Goal: Check status: Check status

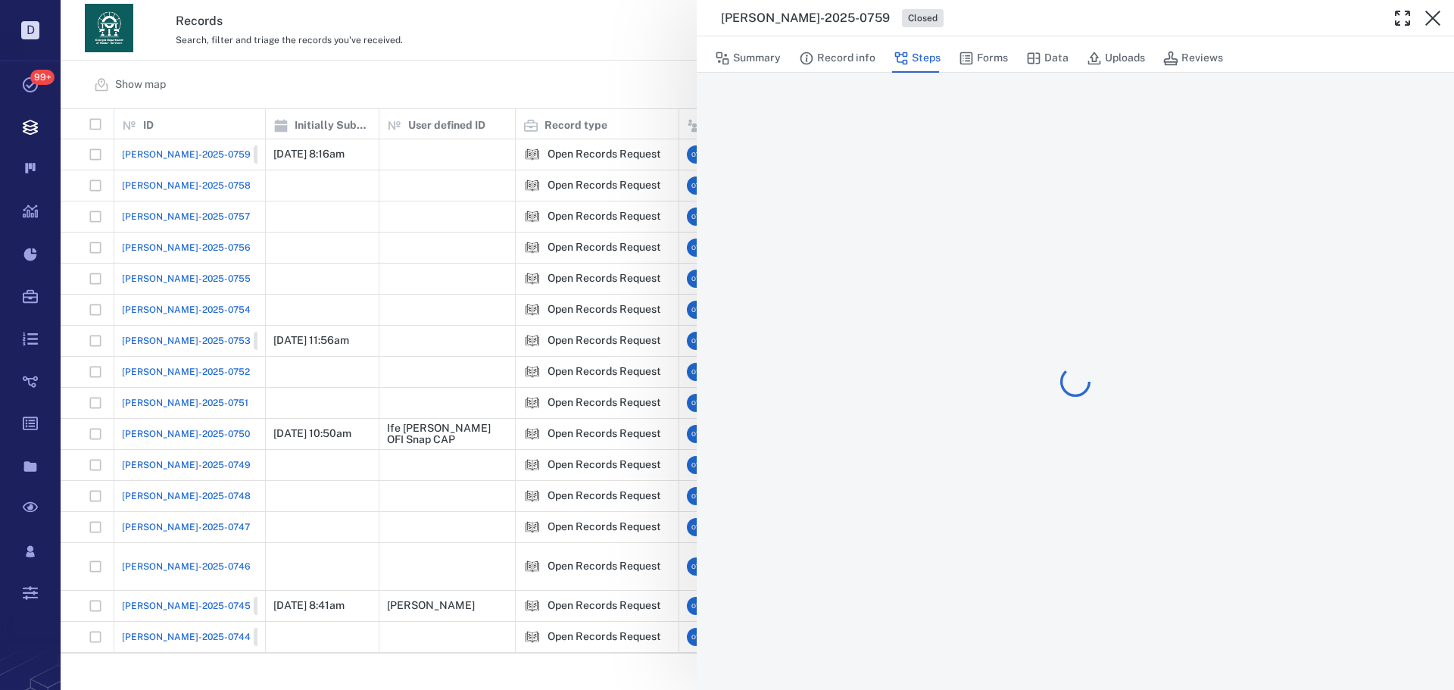
click at [516, 55] on div "[PERSON_NAME]-2025-0759 Closed Summary Record info Steps Forms Data Uploads Rev…" at bounding box center [757, 345] width 1393 height 690
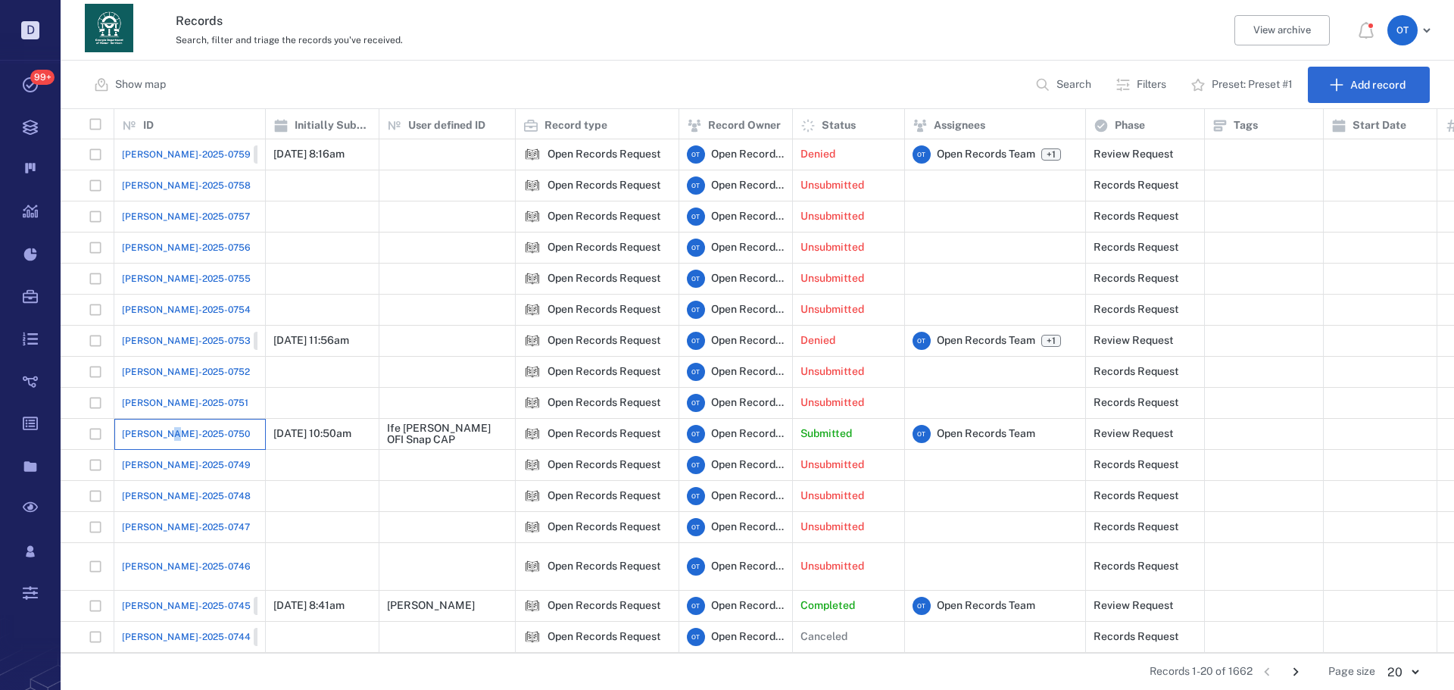
click at [173, 426] on div "[PERSON_NAME]-2025-0750" at bounding box center [190, 434] width 136 height 30
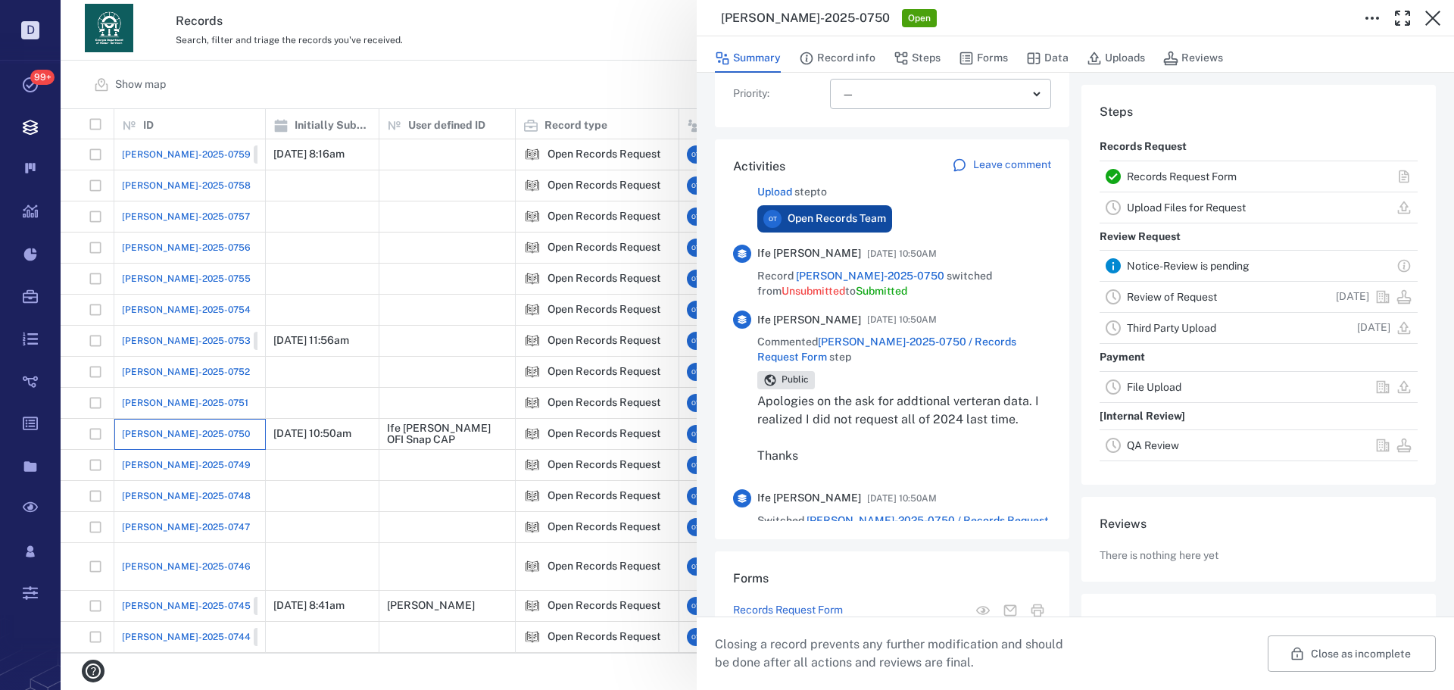
scroll to position [76, 0]
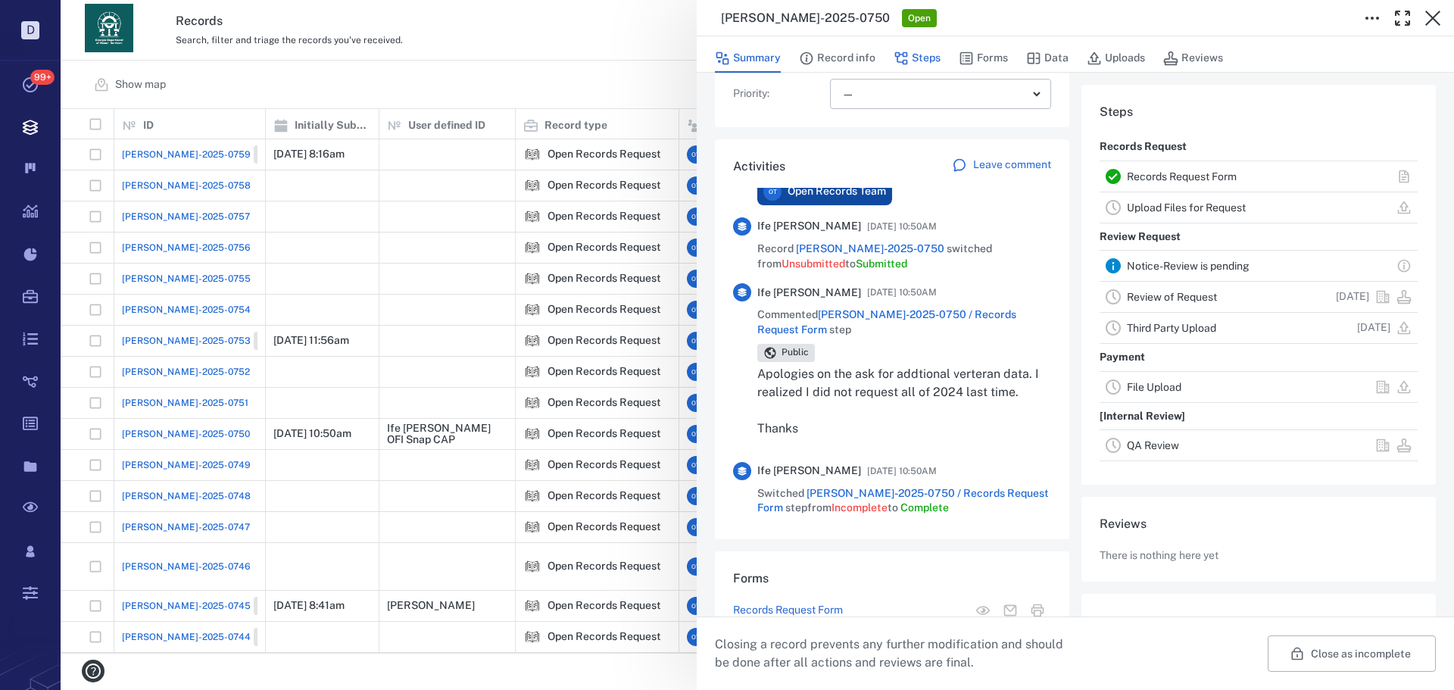
click at [933, 58] on button "Steps" at bounding box center [917, 58] width 47 height 29
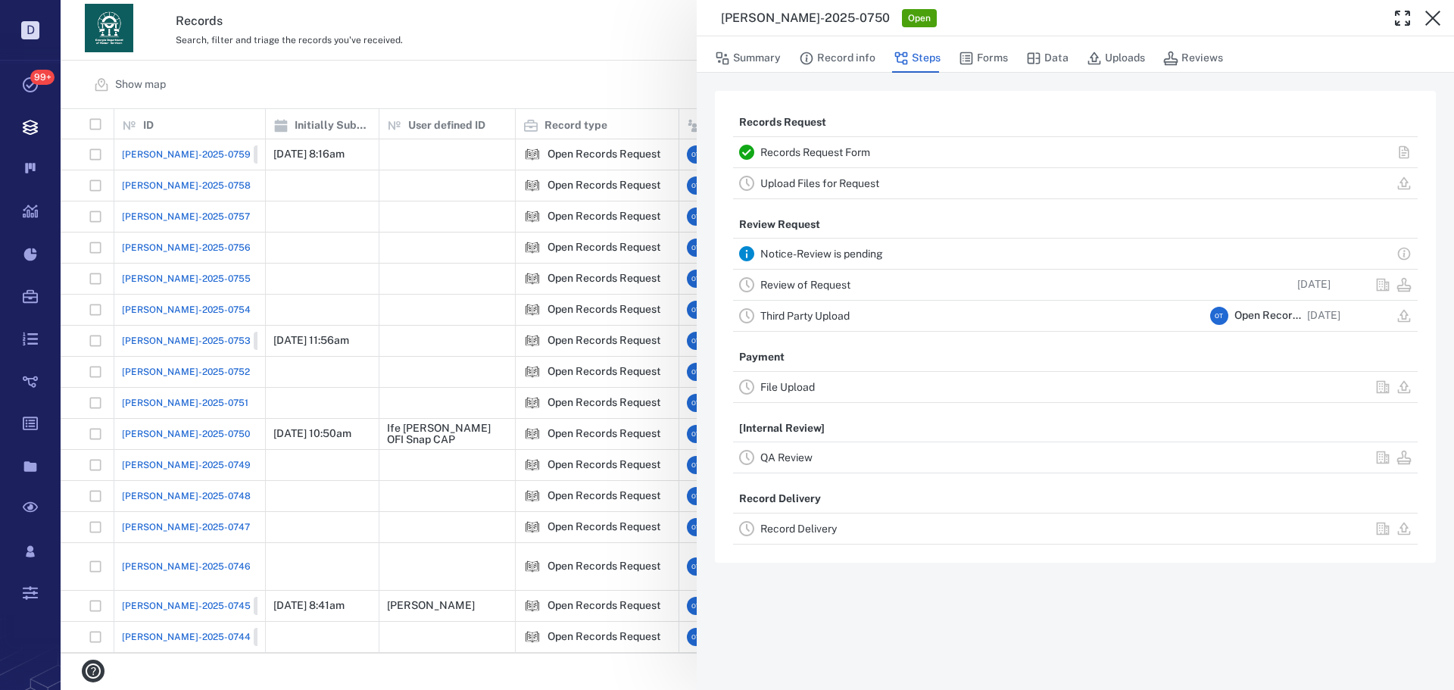
click at [818, 521] on div "Record Delivery" at bounding box center [982, 529] width 444 height 18
click at [816, 526] on link "Record Delivery" at bounding box center [798, 529] width 76 height 12
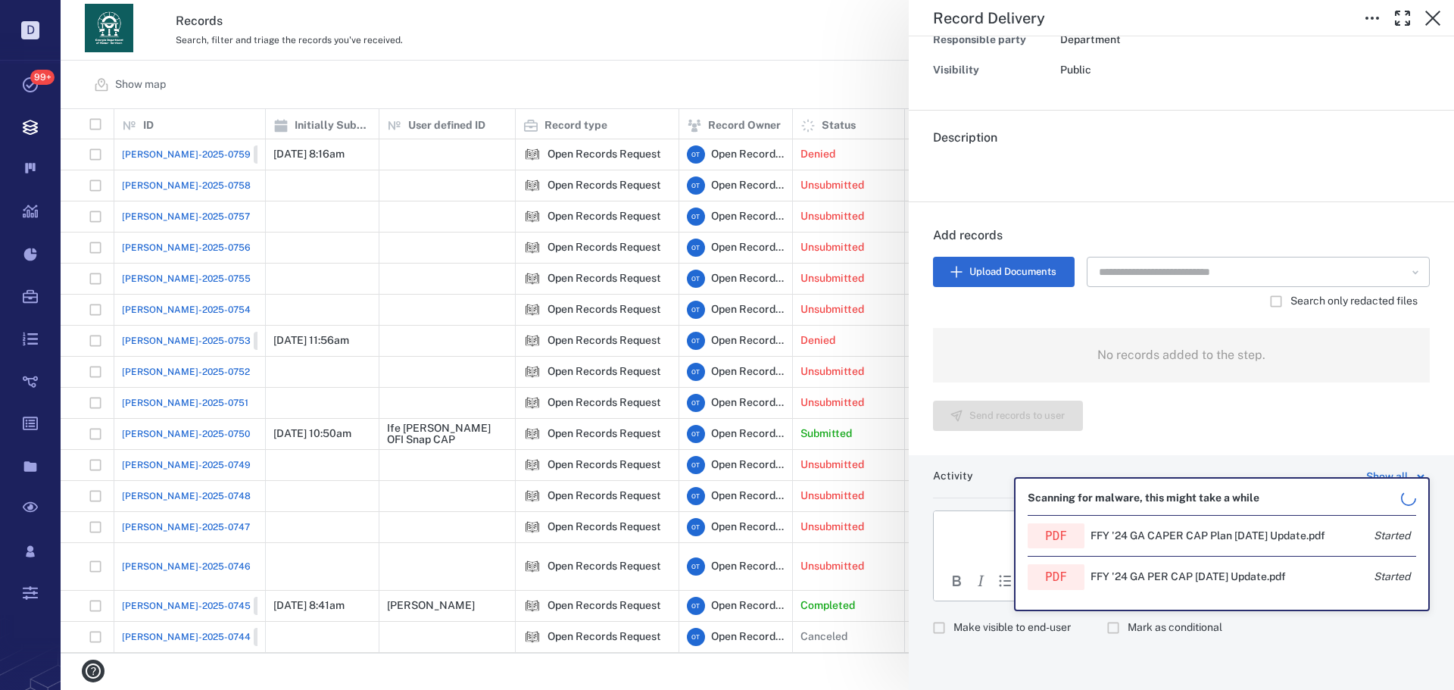
scroll to position [201, 0]
click at [968, 622] on span "Make visible to end-user" at bounding box center [1011, 626] width 117 height 15
click at [969, 560] on div "To open the popup, press Shift+Enter To open the popup, press Shift+Enter" at bounding box center [1181, 579] width 495 height 41
click at [987, 547] on html at bounding box center [1181, 529] width 495 height 38
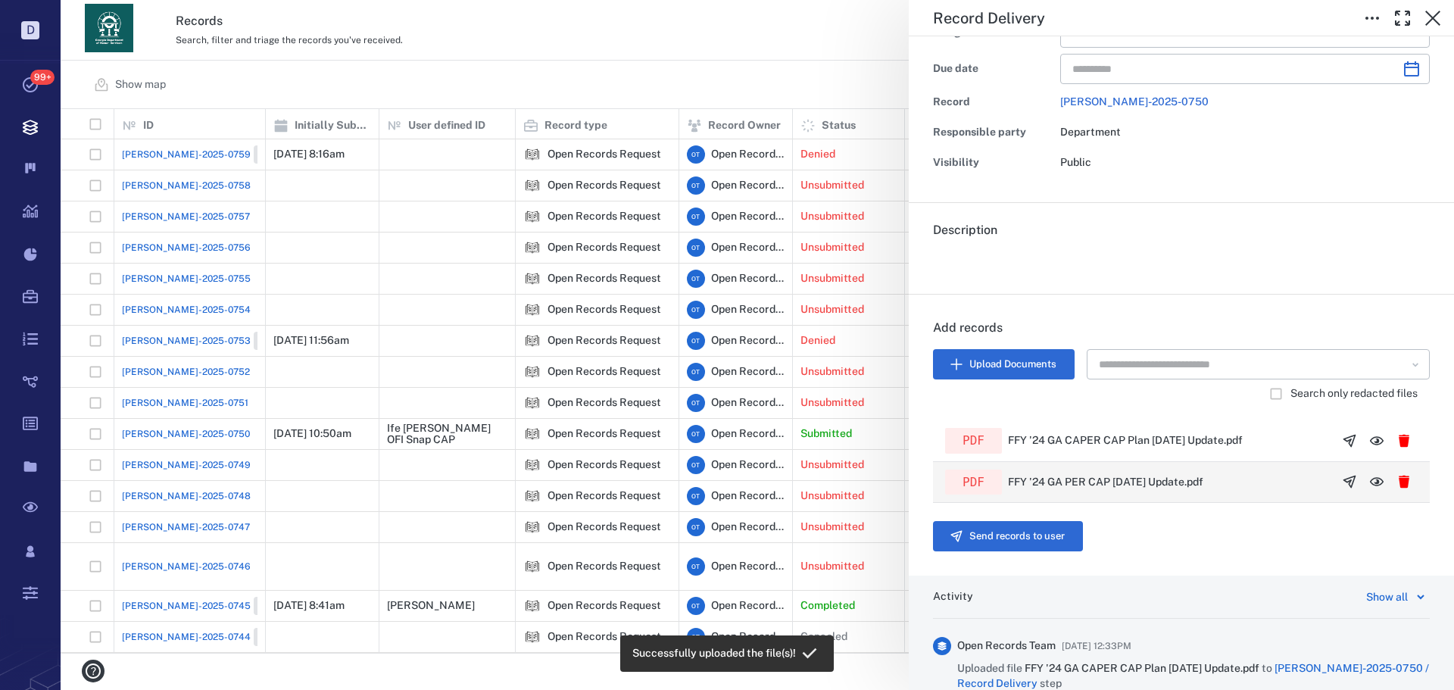
scroll to position [0, 0]
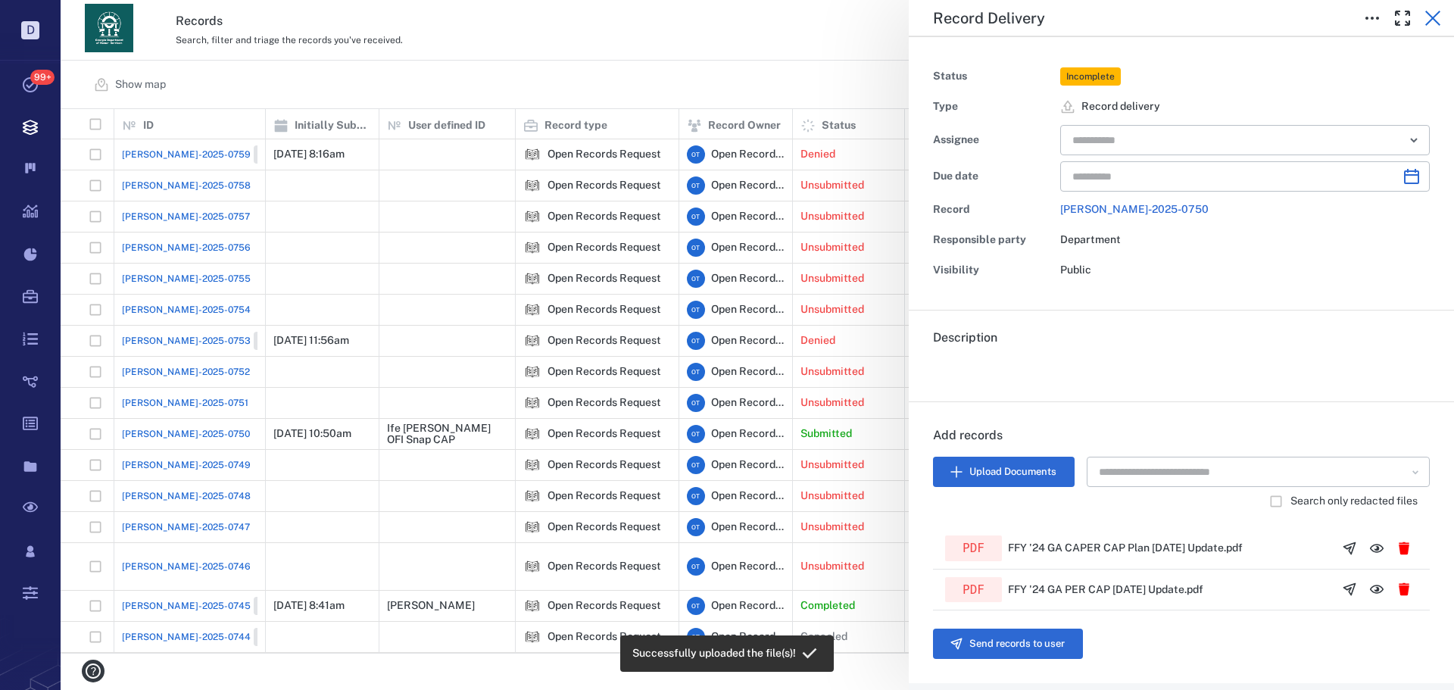
click at [1421, 24] on button "button" at bounding box center [1433, 18] width 30 height 30
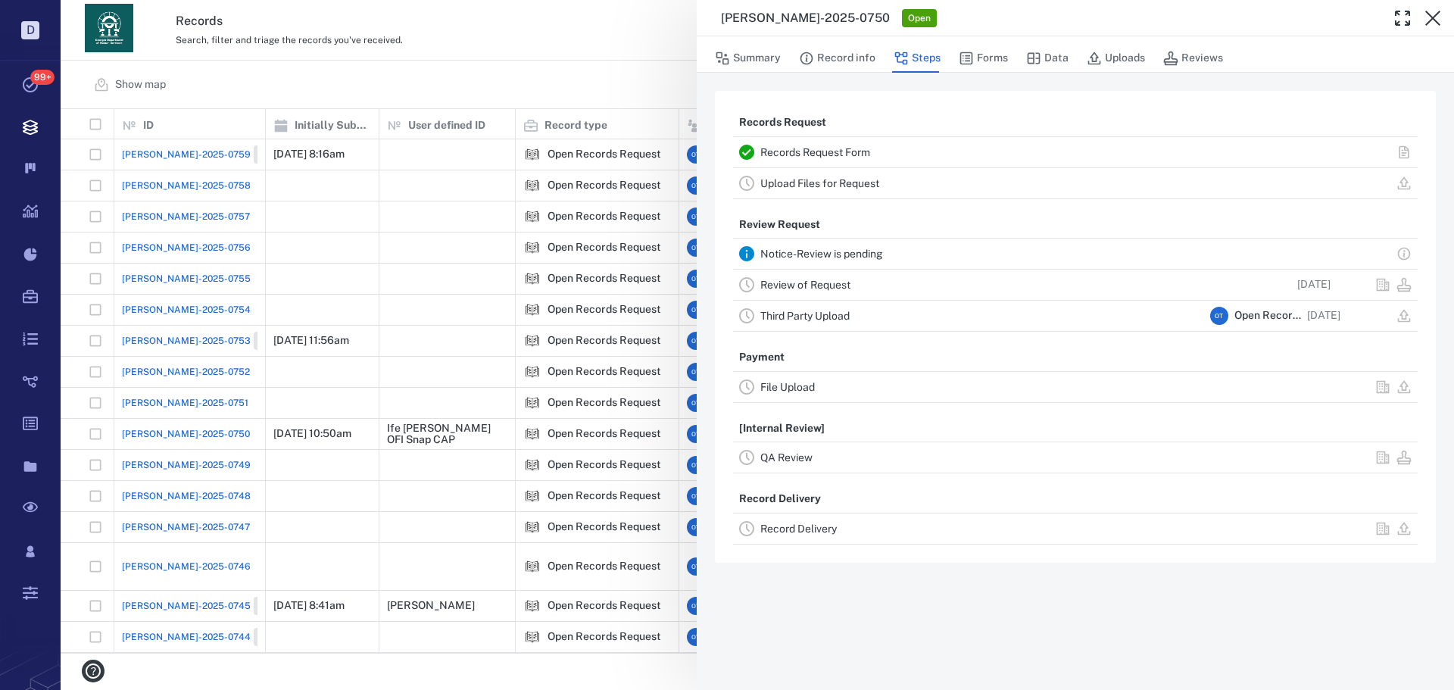
click at [990, 46] on button "Forms" at bounding box center [983, 58] width 49 height 29
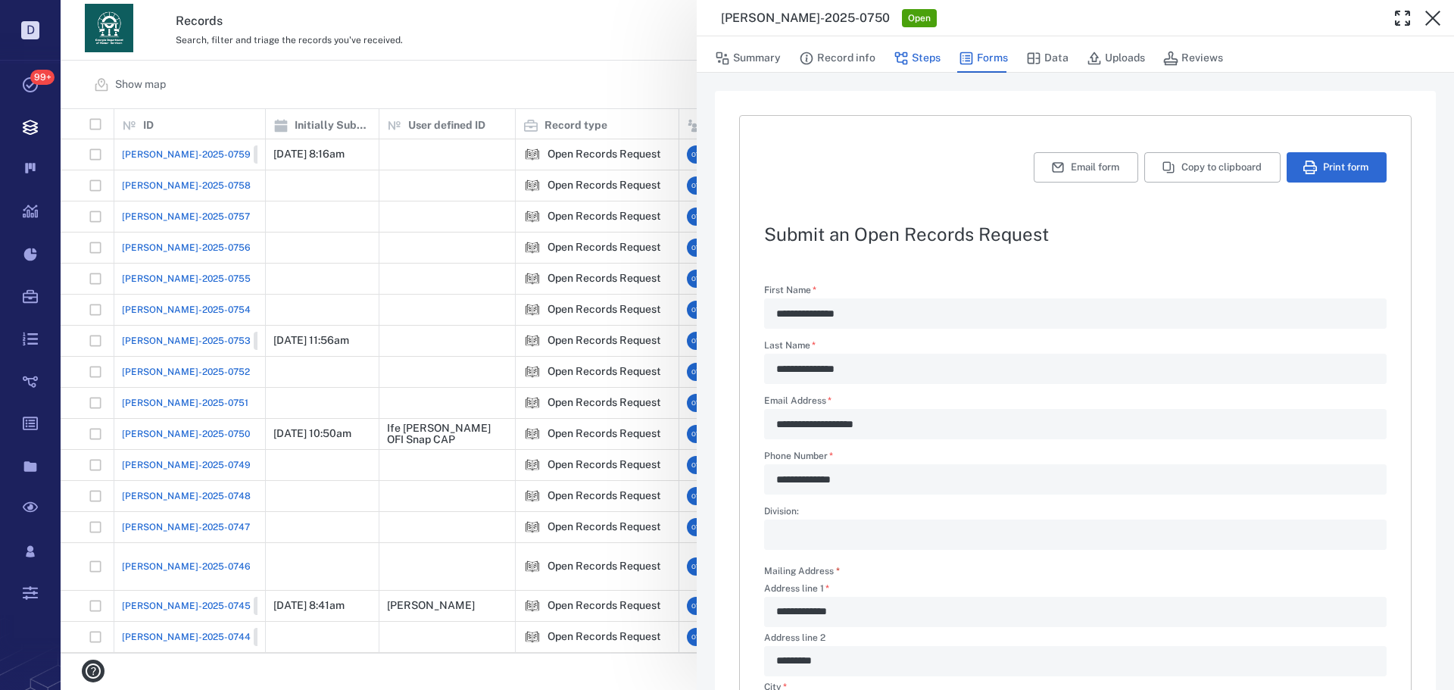
click at [918, 58] on button "Steps" at bounding box center [917, 58] width 47 height 29
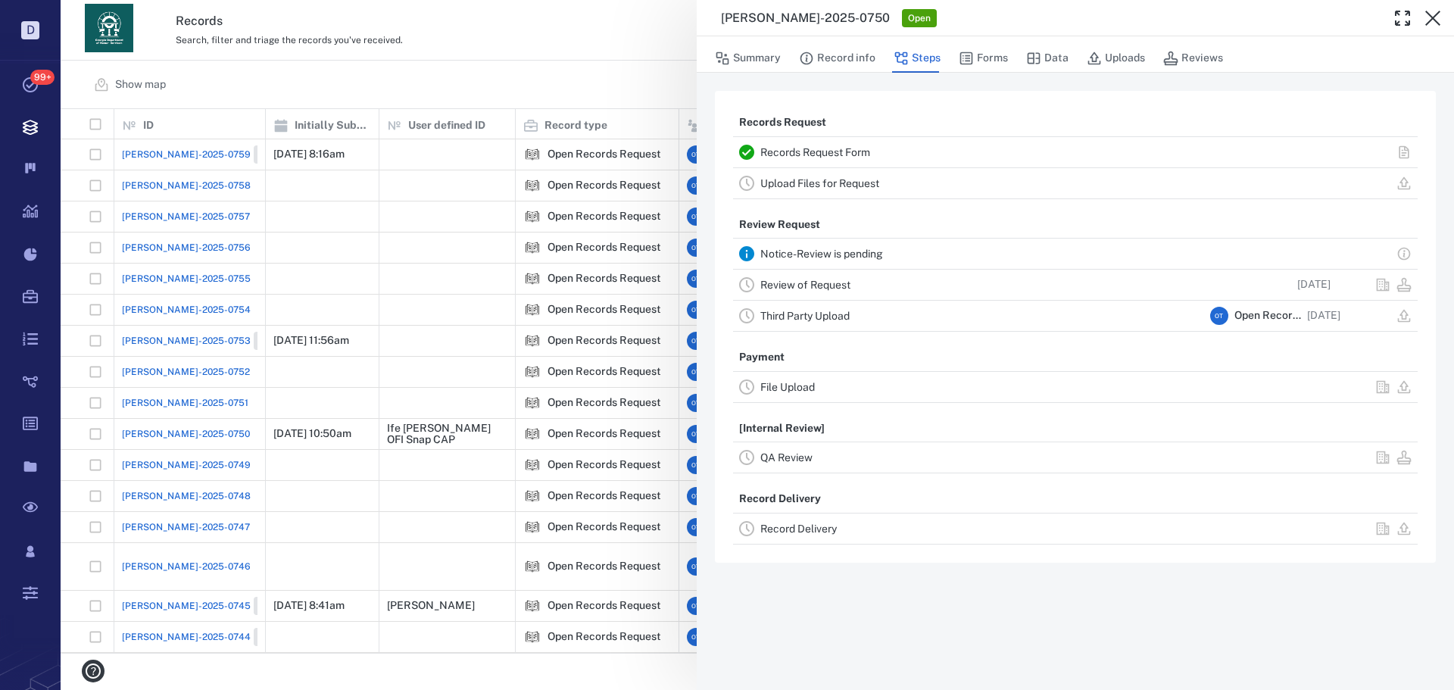
click at [823, 535] on div "Record Delivery" at bounding box center [982, 529] width 444 height 18
click at [815, 532] on link "Record Delivery" at bounding box center [798, 529] width 76 height 12
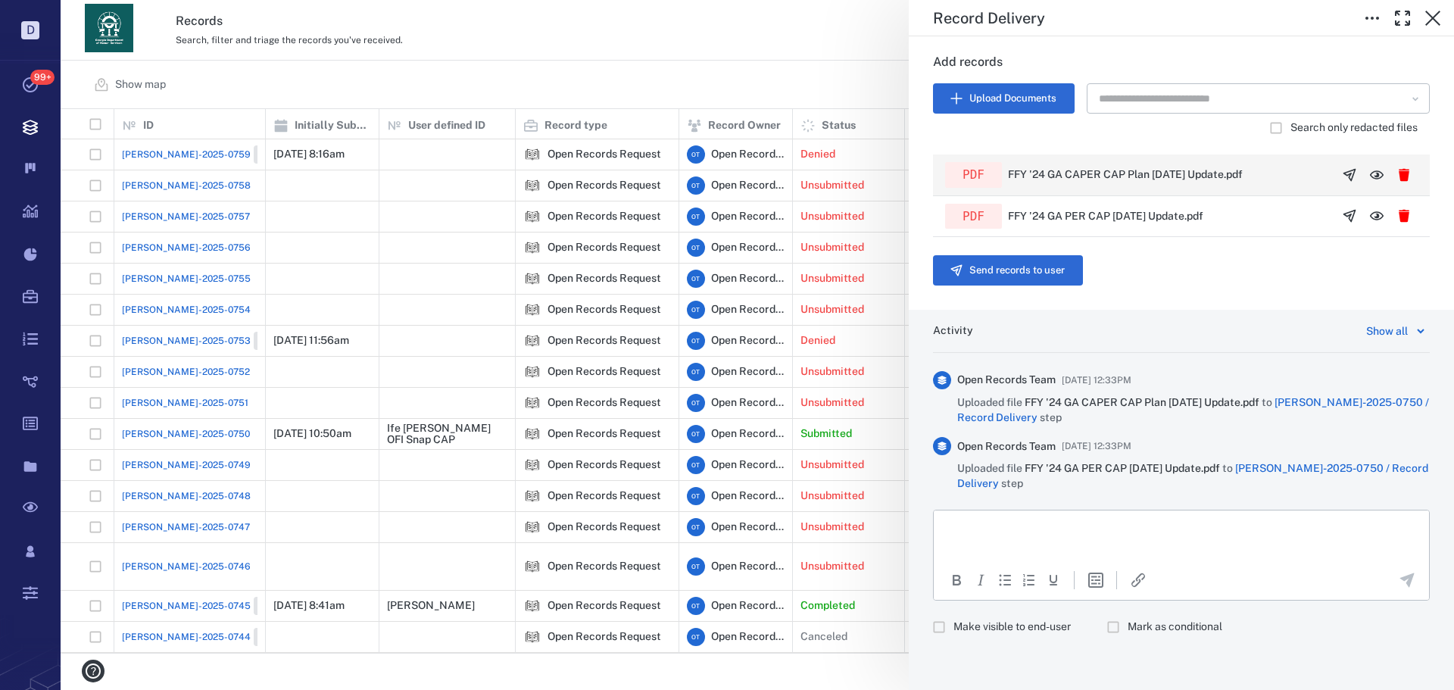
click at [1342, 176] on icon "button" at bounding box center [1349, 174] width 15 height 15
click at [1342, 218] on icon "button" at bounding box center [1349, 215] width 15 height 15
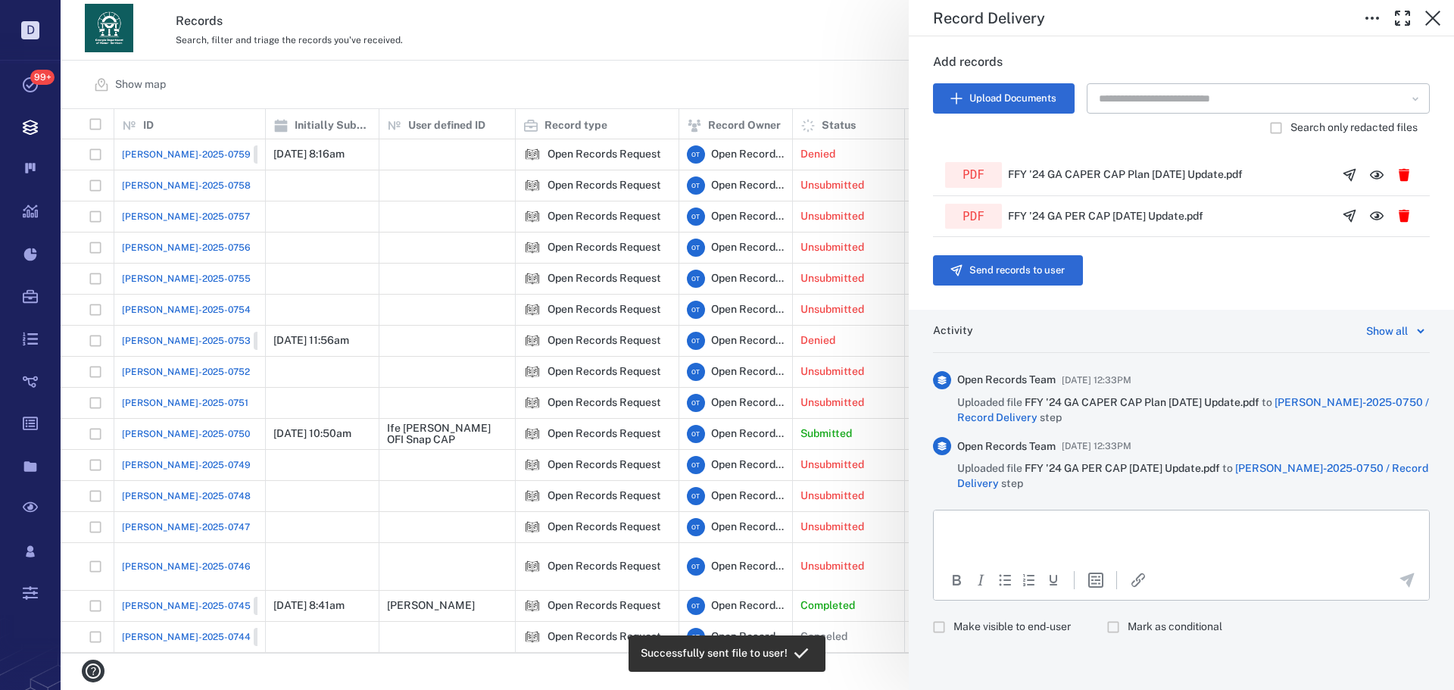
click at [1128, 530] on p "Rich Text Area. Press ALT-0 for help." at bounding box center [1182, 529] width 470 height 14
click at [1109, 525] on p "Rich Text Area. Press ALT-0 for help." at bounding box center [1182, 529] width 470 height 14
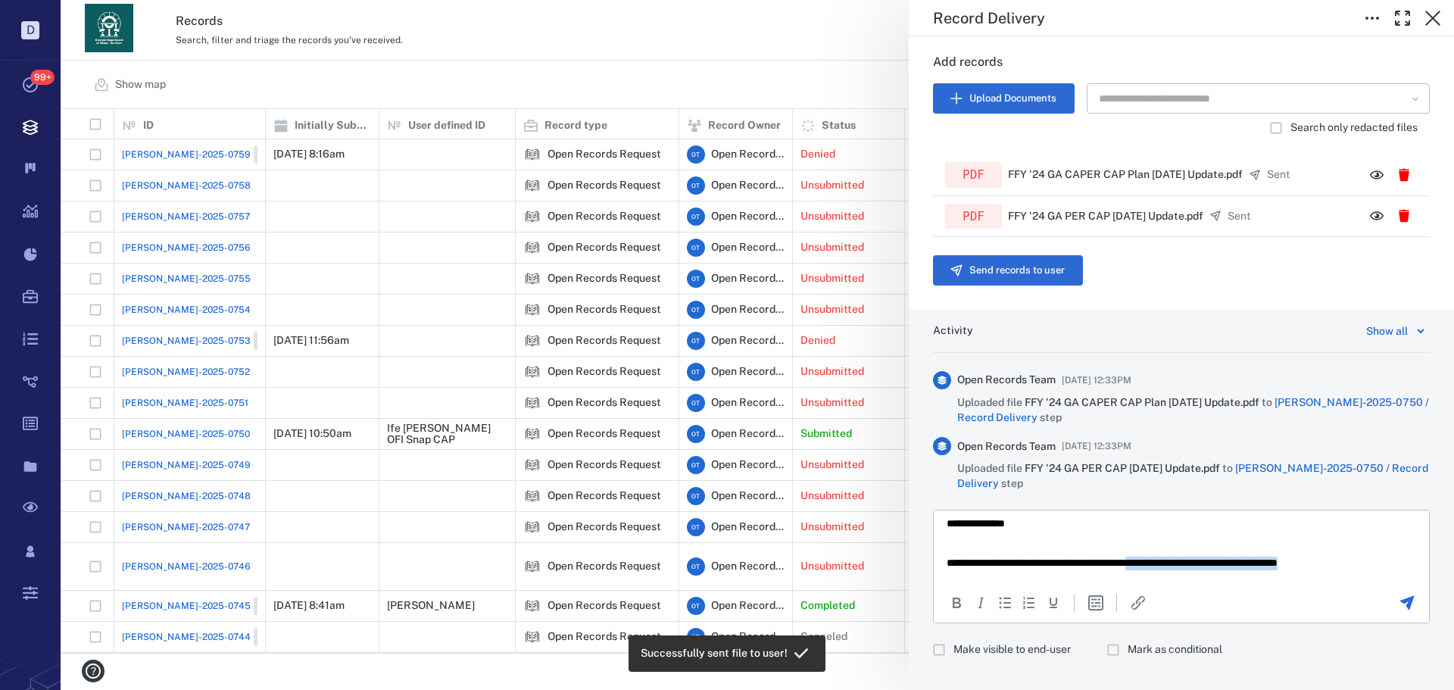
drag, startPoint x: 1387, startPoint y: 558, endPoint x: 1188, endPoint y: 561, distance: 199.2
click at [1188, 561] on p "**********" at bounding box center [1170, 563] width 447 height 14
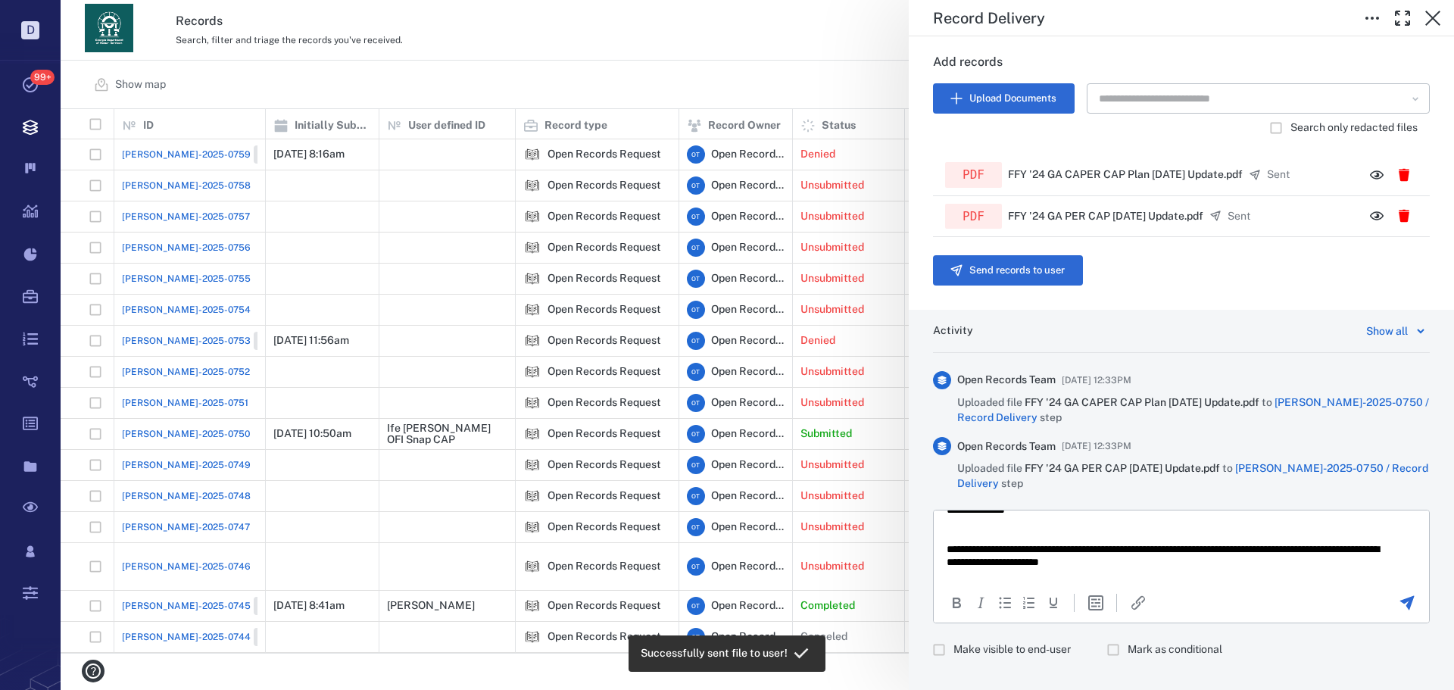
click at [1053, 648] on span "Make visible to end-user" at bounding box center [1011, 649] width 117 height 15
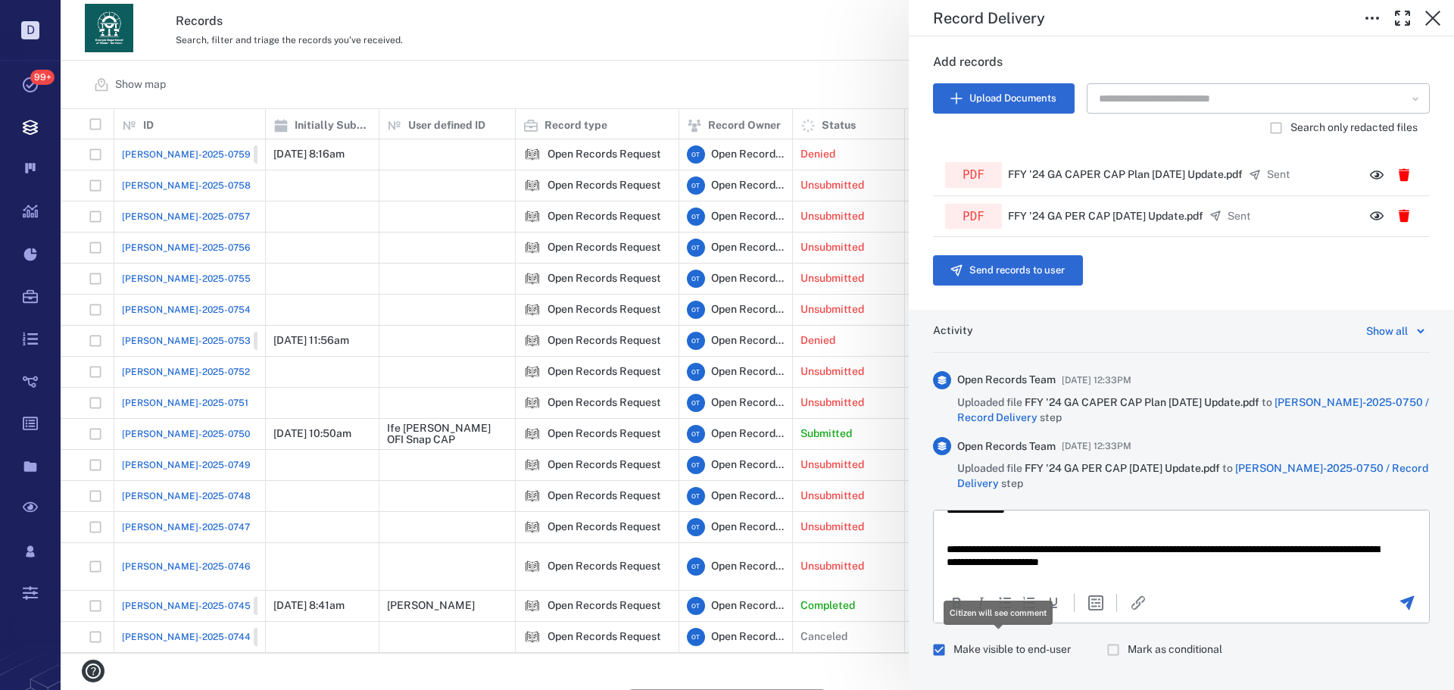
scroll to position [532, 1383]
click at [1398, 607] on icon "Send the comment" at bounding box center [1407, 603] width 18 height 18
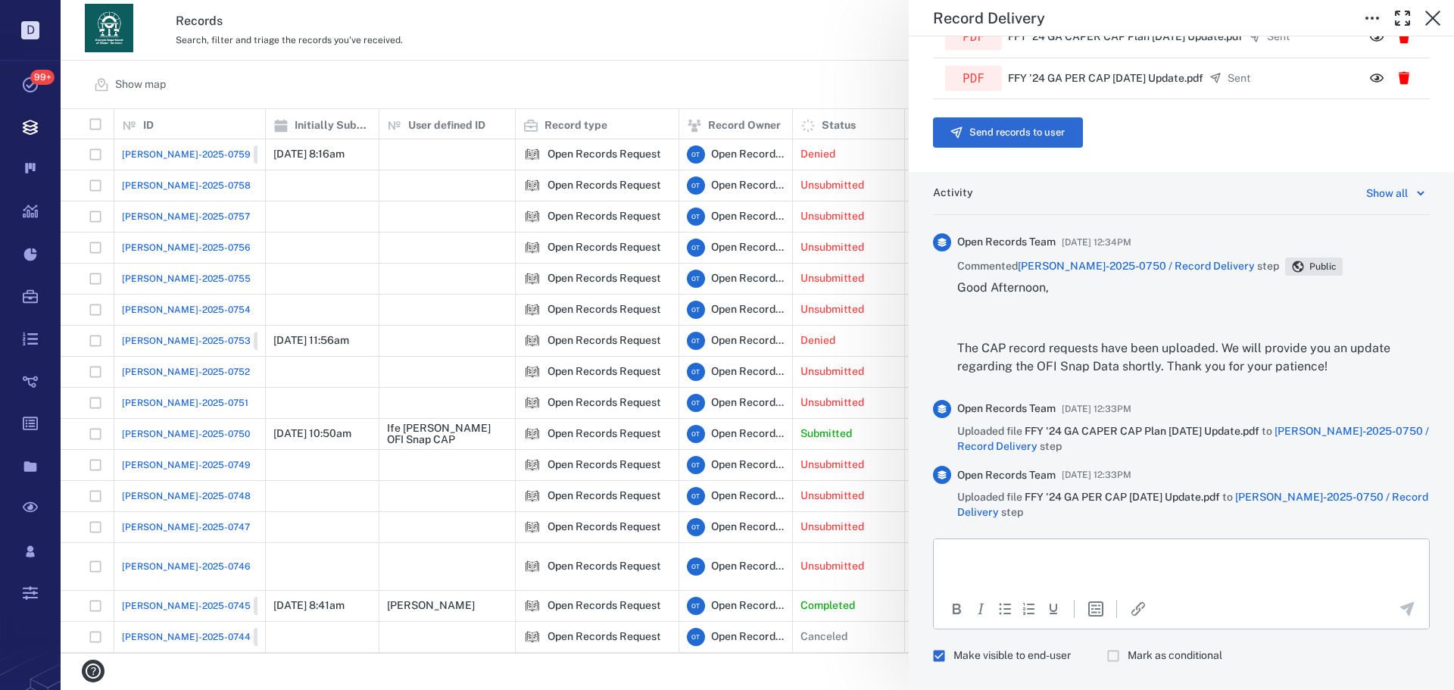
scroll to position [540, 0]
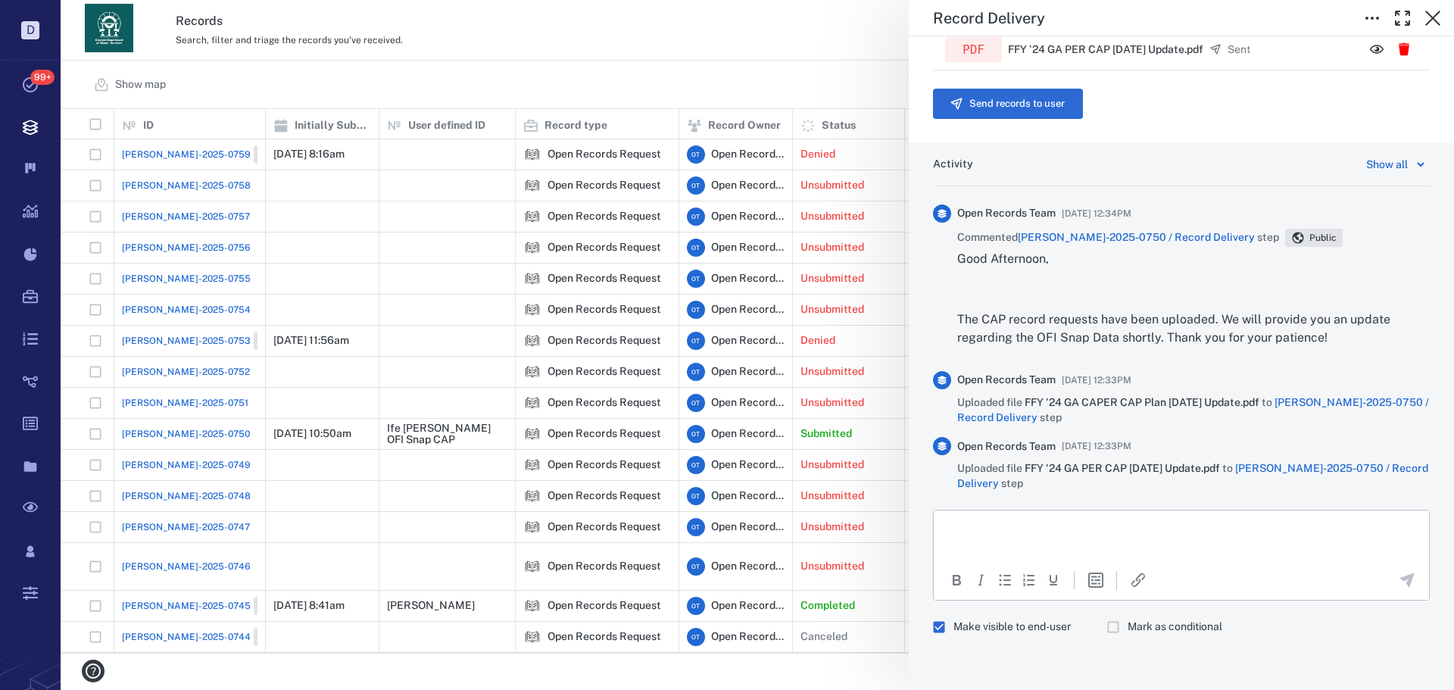
click at [666, 366] on div "Record Delivery Status Incomplete Type Record delivery Assignee ​ Due date ​ Re…" at bounding box center [757, 345] width 1393 height 690
click at [665, 455] on div "Record Delivery Status Incomplete Type Record delivery Assignee ​ Due date ​ Re…" at bounding box center [757, 345] width 1393 height 690
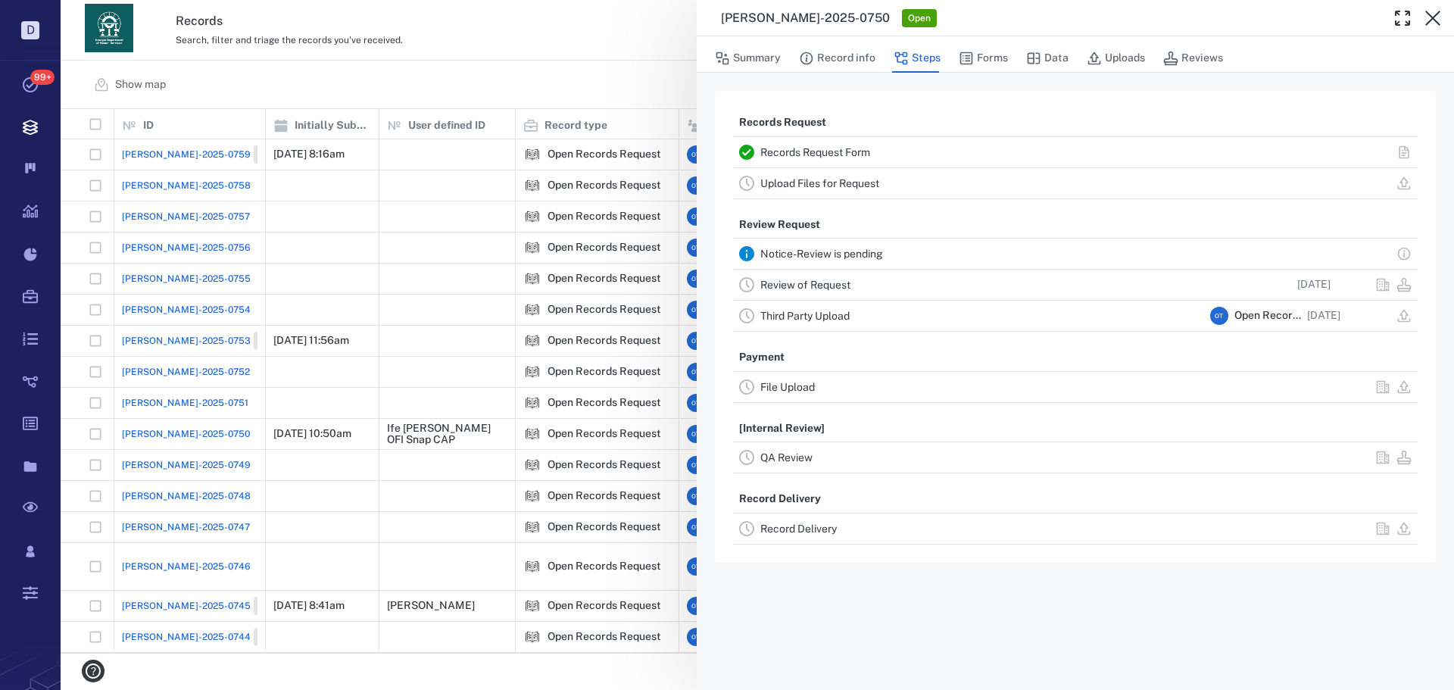
click at [493, 402] on div "[PERSON_NAME]-2025-0750 Open Summary Record info Steps Forms Data Uploads Revie…" at bounding box center [757, 345] width 1393 height 690
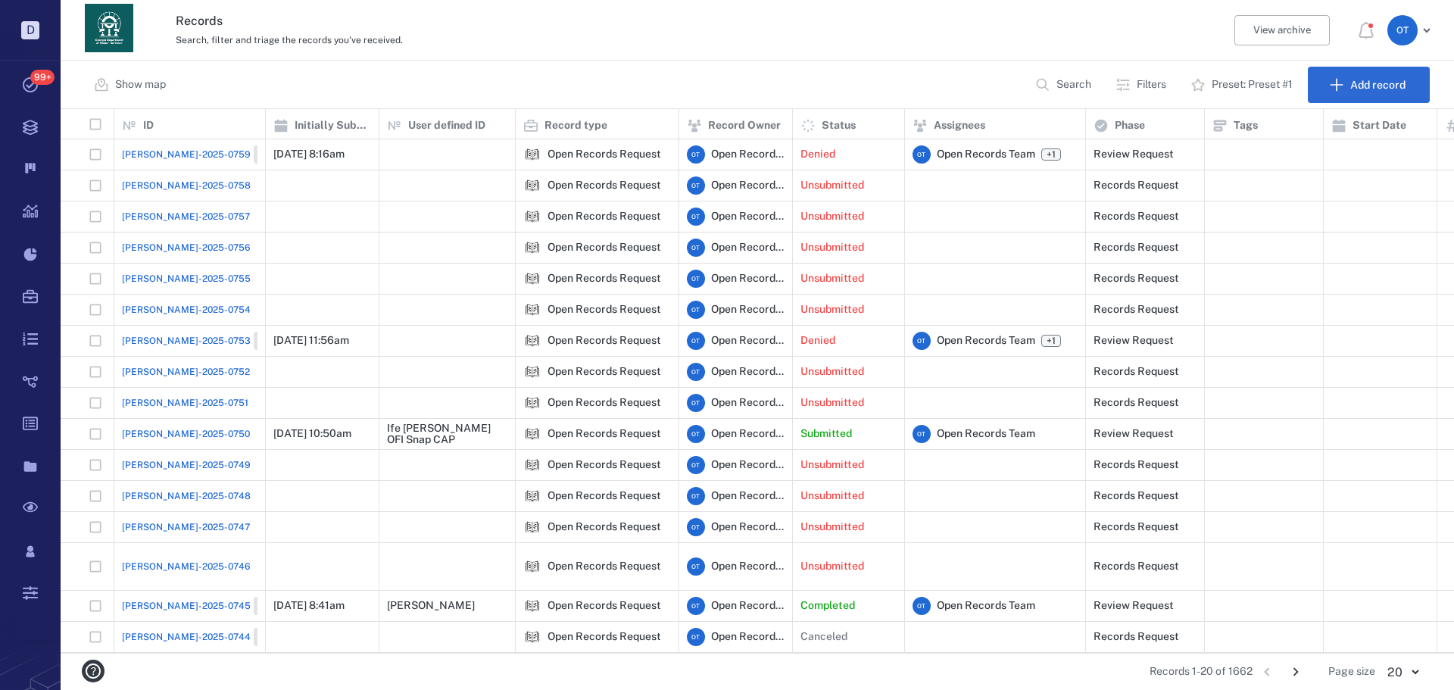
click at [1300, 663] on button "Go to next page" at bounding box center [1296, 672] width 24 height 24
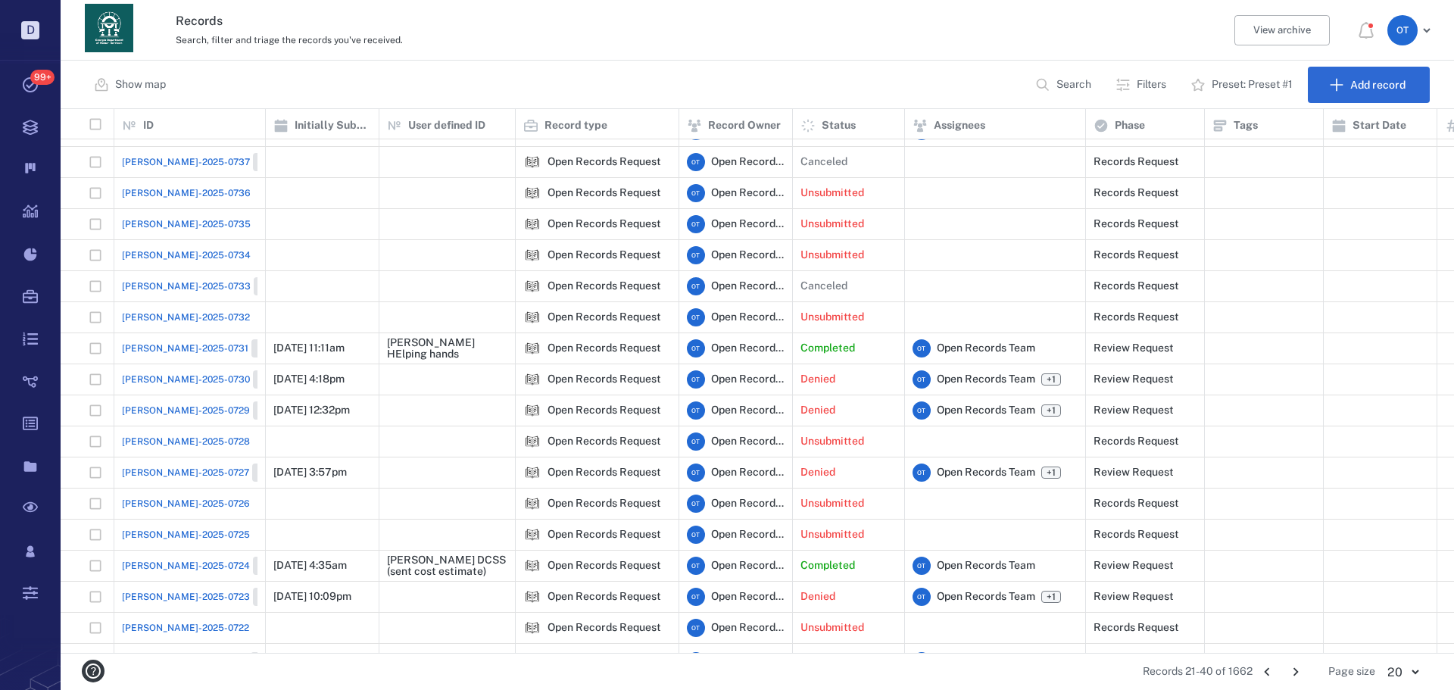
scroll to position [123, 0]
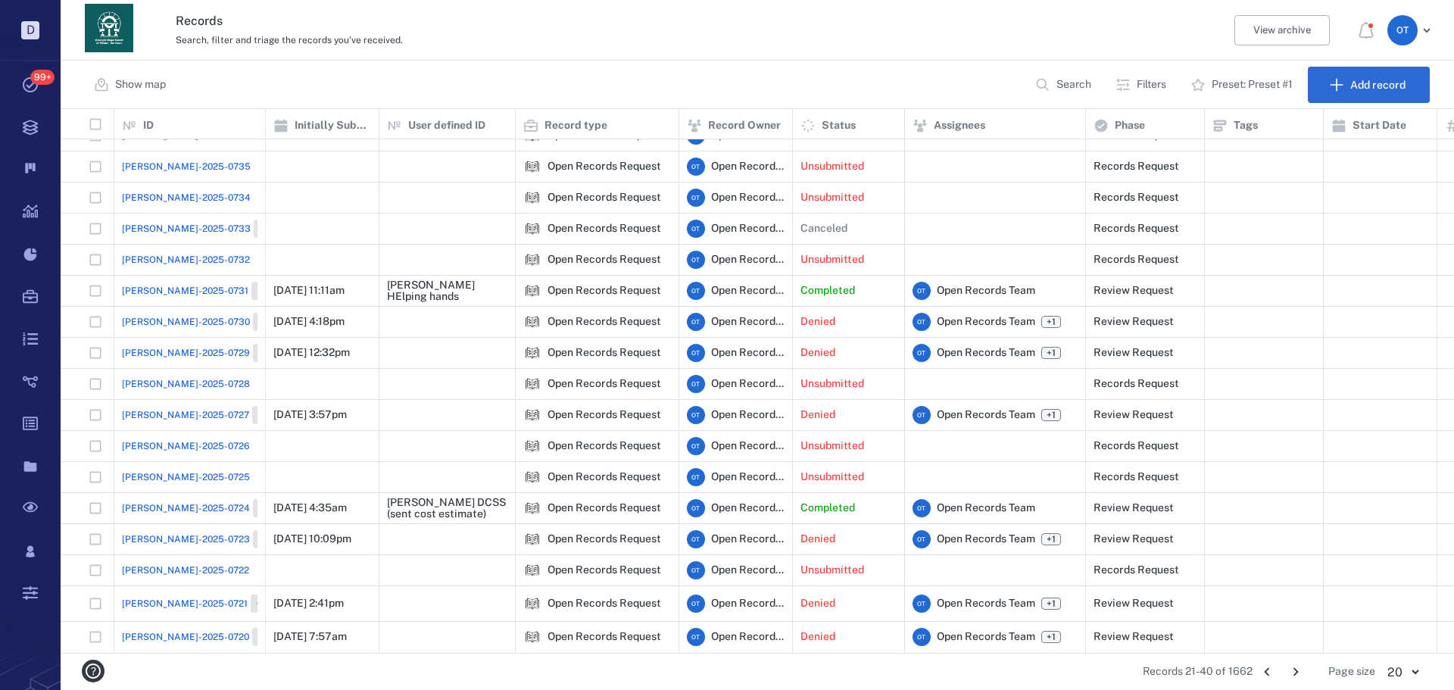
click at [1300, 676] on icon "Go to next page" at bounding box center [1295, 671] width 17 height 17
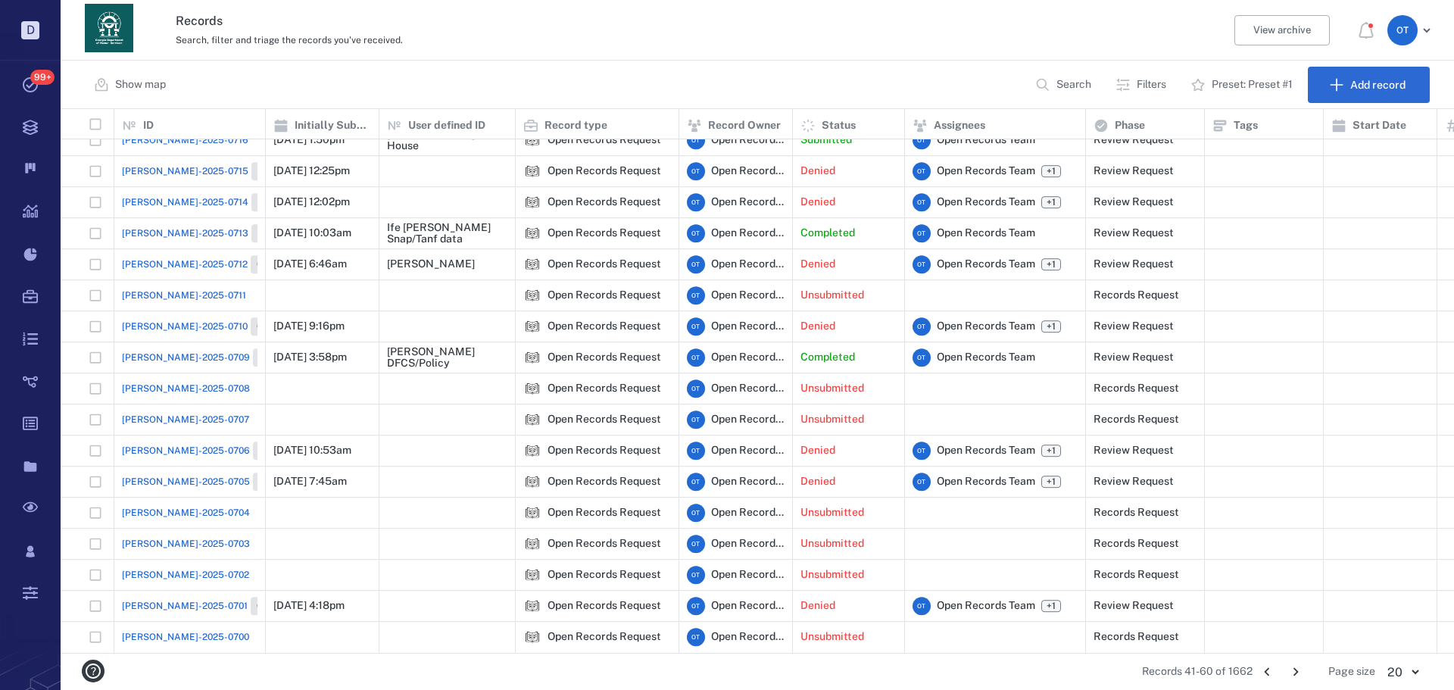
scroll to position [132, 0]
click at [1268, 668] on icon "Go to previous page" at bounding box center [1267, 671] width 17 height 17
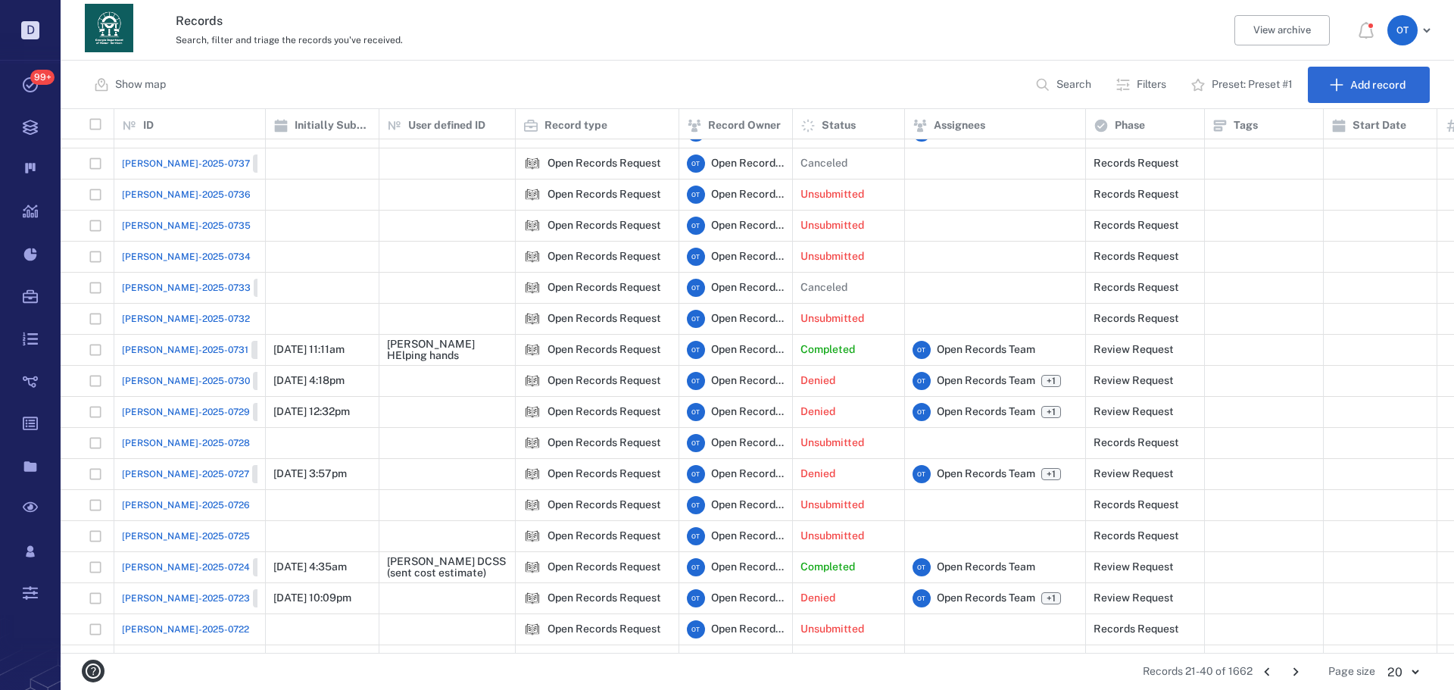
scroll to position [123, 0]
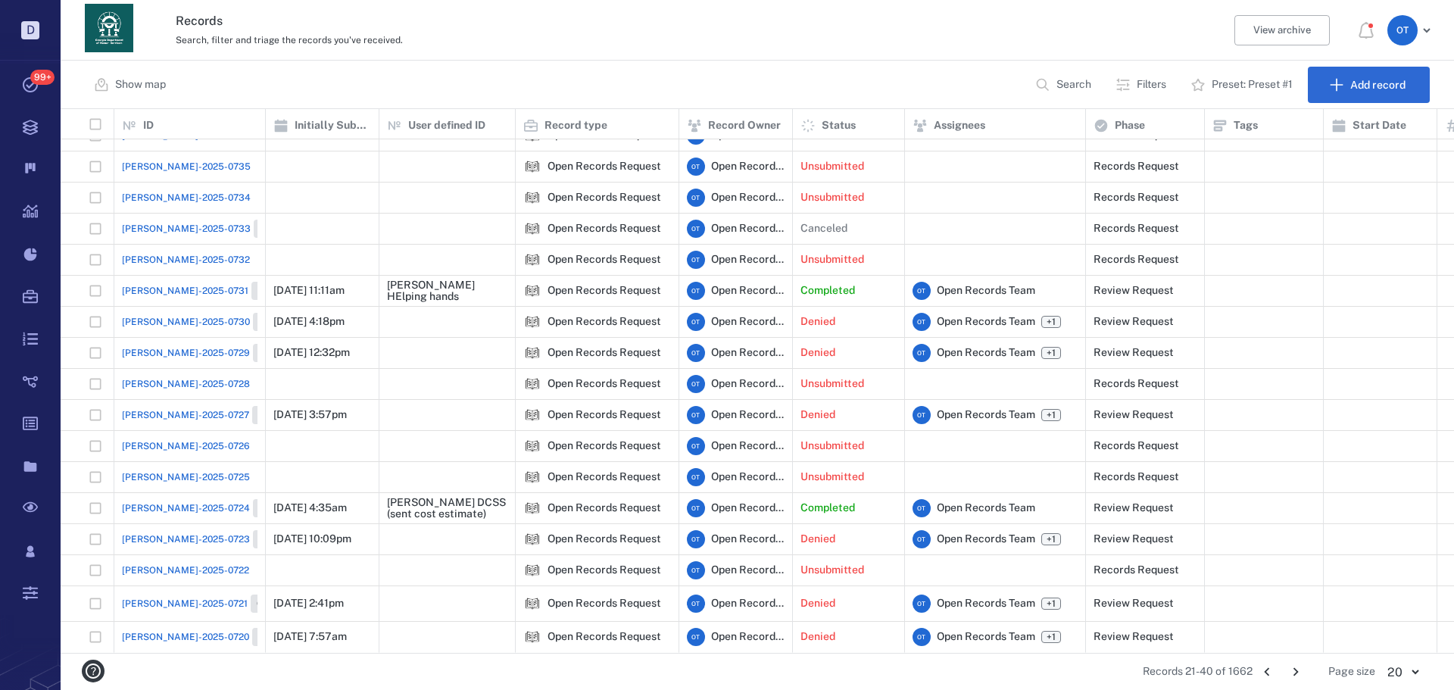
click at [1294, 674] on icon "Go to next page" at bounding box center [1295, 671] width 17 height 17
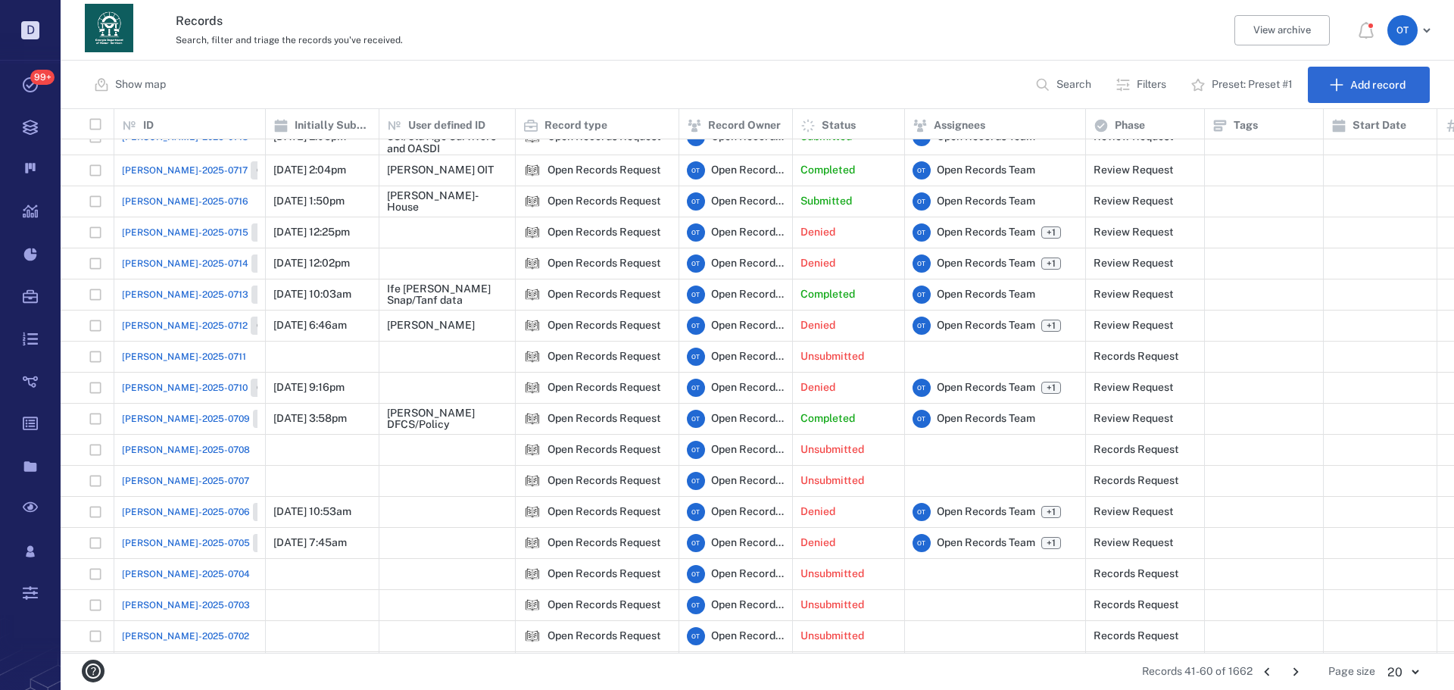
scroll to position [0, 0]
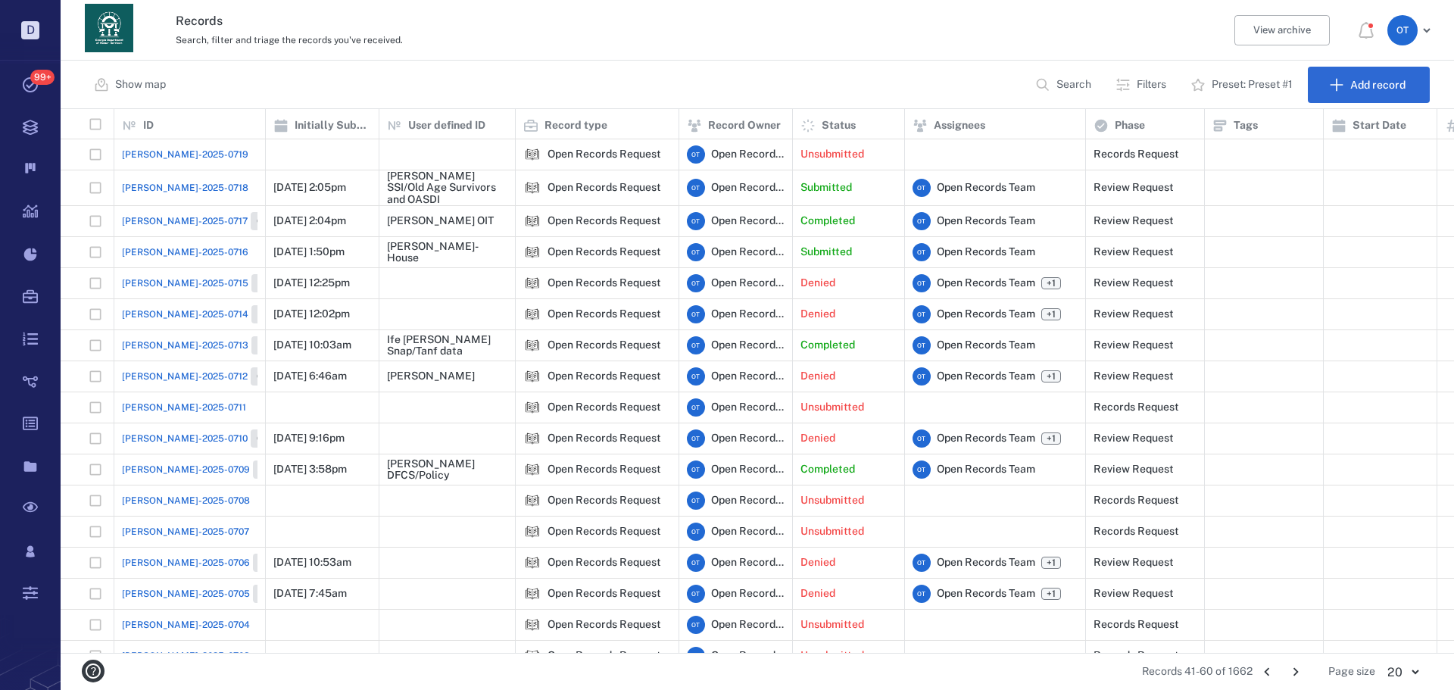
click at [172, 192] on span "[PERSON_NAME]-2025-0718" at bounding box center [185, 188] width 126 height 14
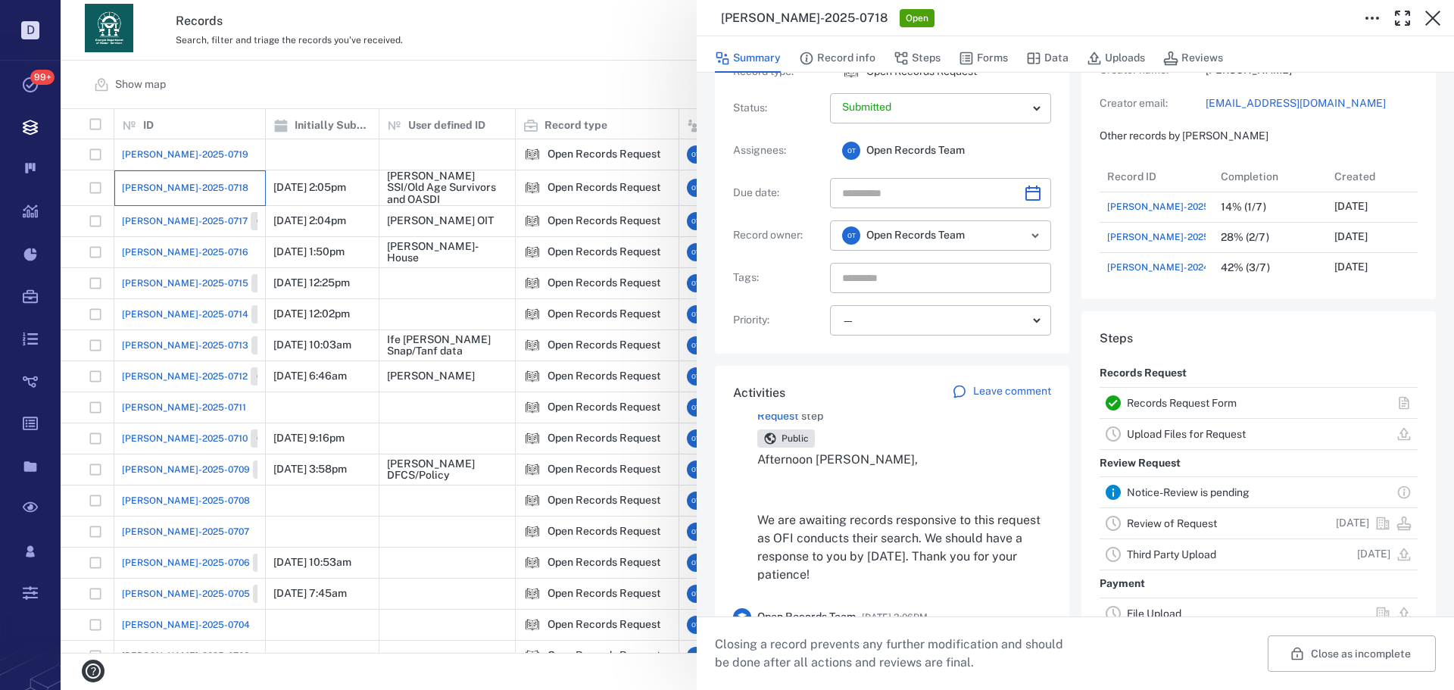
scroll to position [151, 0]
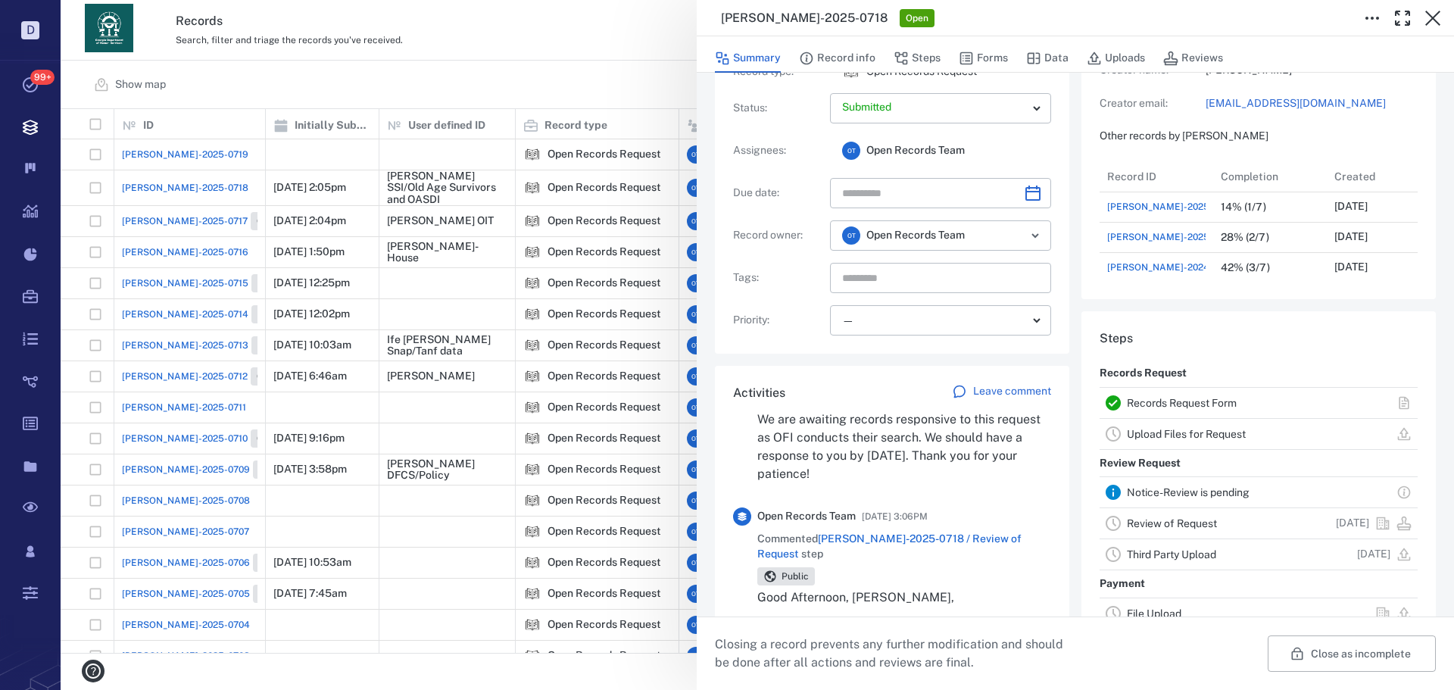
click at [563, 107] on div "[PERSON_NAME]-2025-0718 Open Summary Record info Steps Forms Data Uploads Revie…" at bounding box center [757, 345] width 1393 height 690
click at [546, 101] on div "Show map Search Filters Preset: Preset #1 Add record" at bounding box center [757, 85] width 1393 height 48
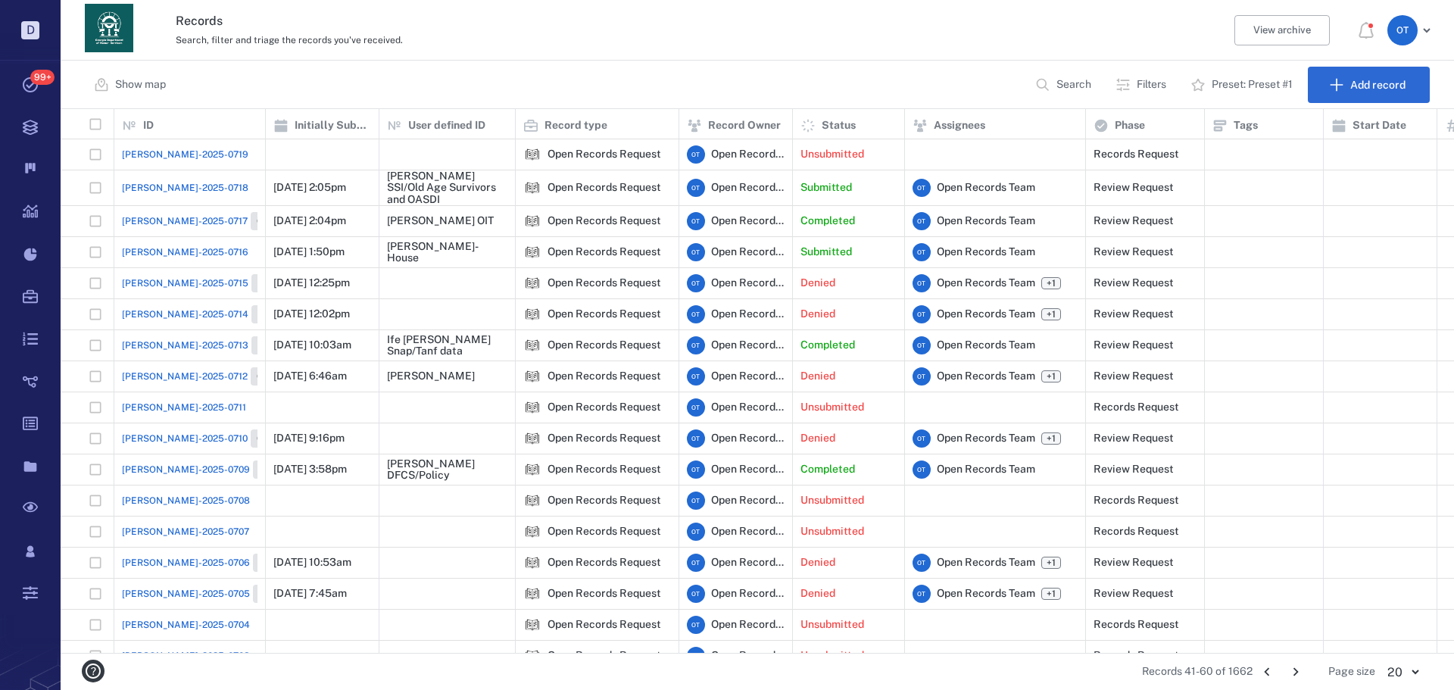
click at [546, 101] on div "Show map Search Filters Preset: Preset #1 Add record" at bounding box center [757, 85] width 1393 height 48
click at [1257, 685] on div "Records 41-60 of 1662 1 2 3 4 5 … 84 Page size 20 ** ​" at bounding box center [757, 672] width 1345 height 36
click at [1262, 672] on icon "Go to previous page" at bounding box center [1267, 671] width 17 height 17
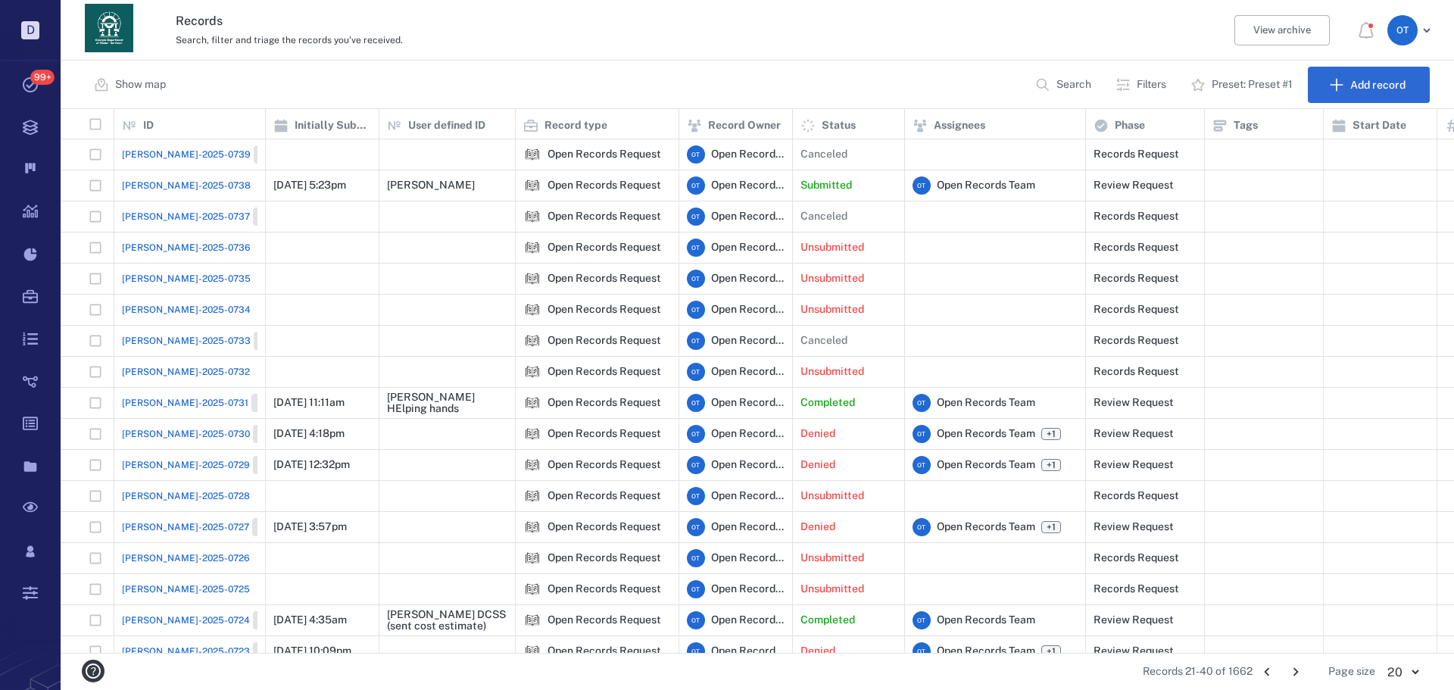
click at [1270, 665] on icon "Go to previous page" at bounding box center [1267, 671] width 17 height 17
